Goal: Find specific page/section: Find specific page/section

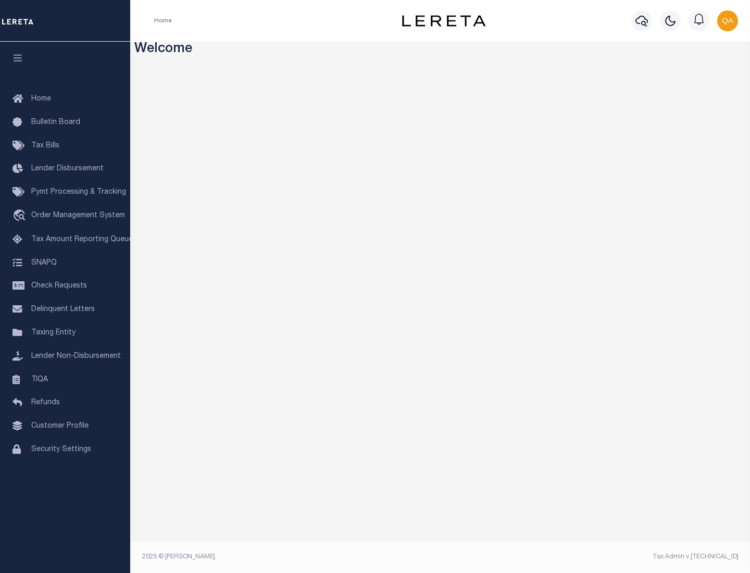
click at [65, 239] on span "Tax Amount Reporting Queue" at bounding box center [82, 239] width 102 height 7
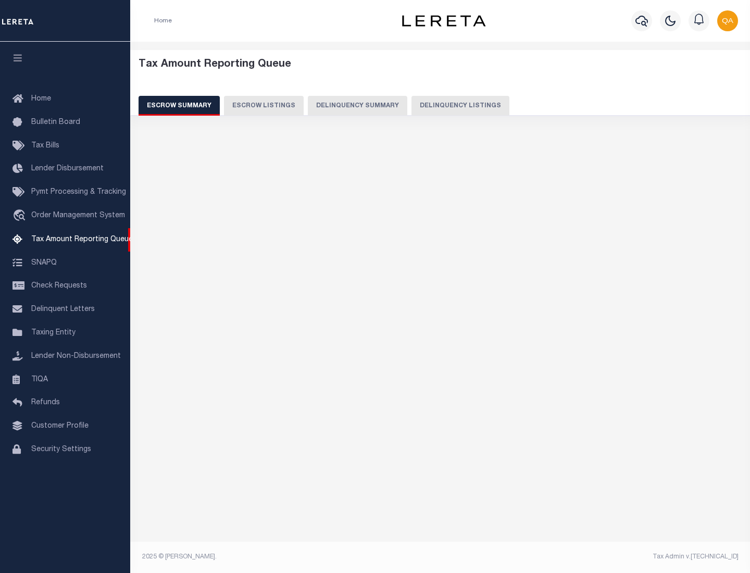
select select "100"
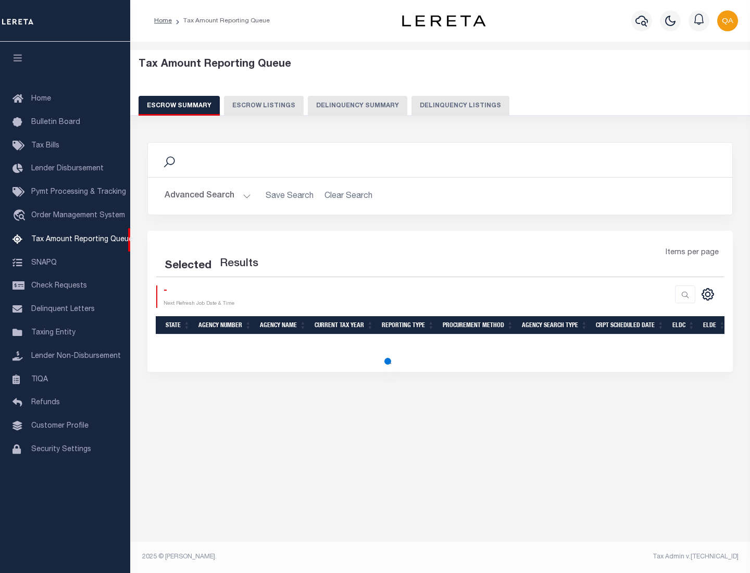
select select "100"
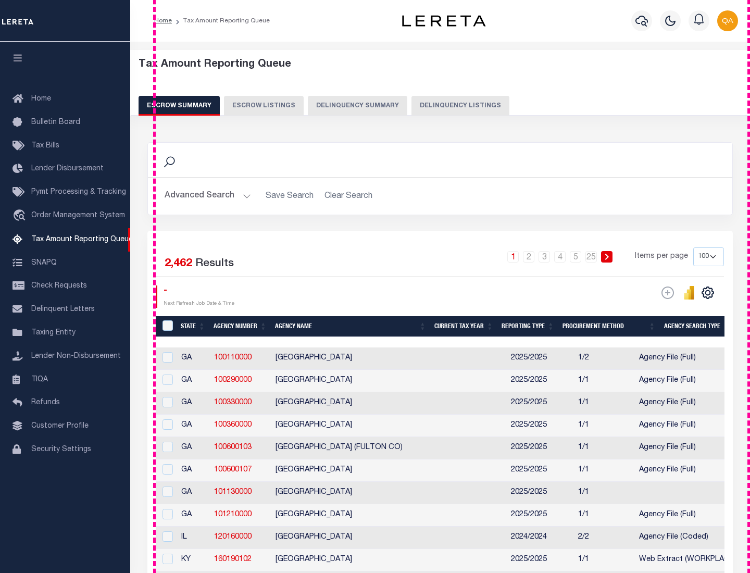
scroll to position [1180, 0]
